Goal: Find specific page/section: Find specific page/section

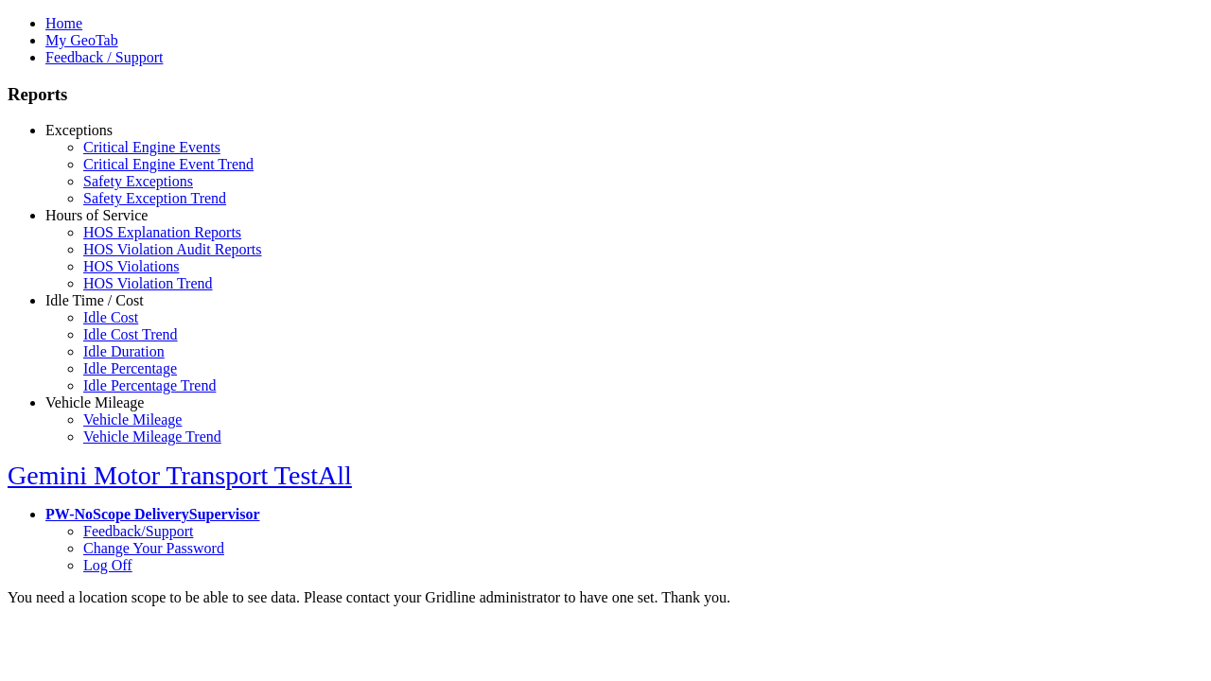
click at [109, 138] on link "Exceptions" at bounding box center [78, 130] width 67 height 16
click at [123, 189] on link "Safety Exceptions" at bounding box center [138, 181] width 110 height 16
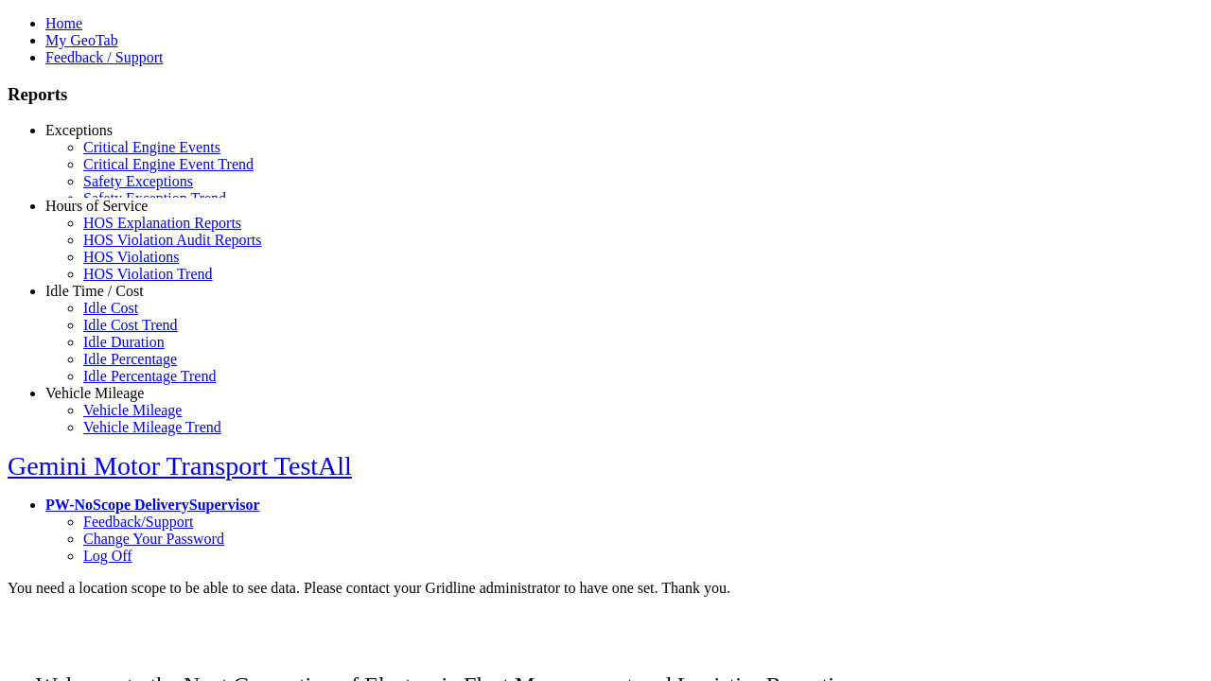
scroll to position [18, 0]
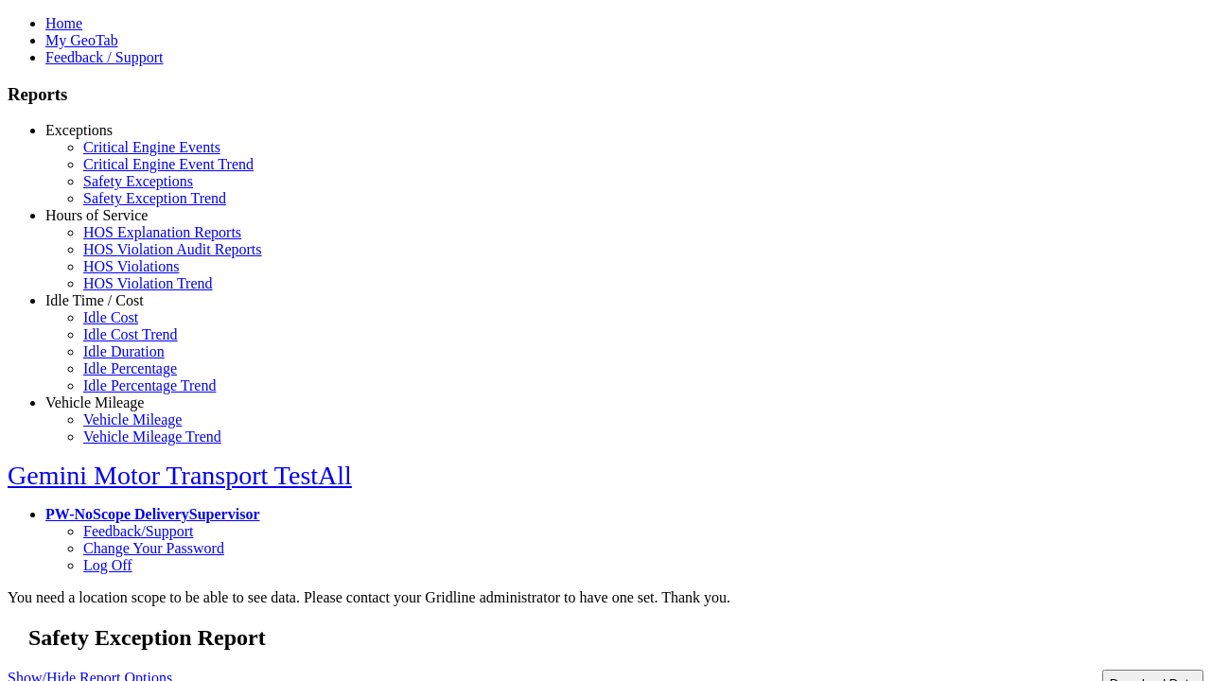
select select
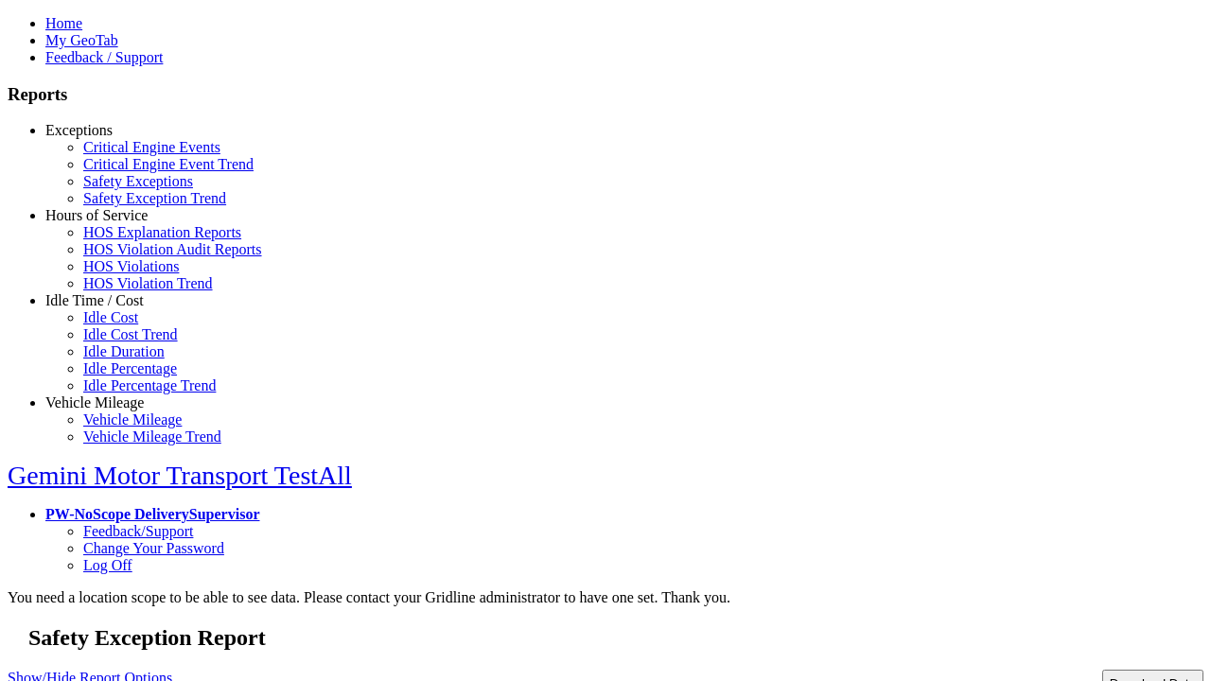
select select
